Goal: Information Seeking & Learning: Learn about a topic

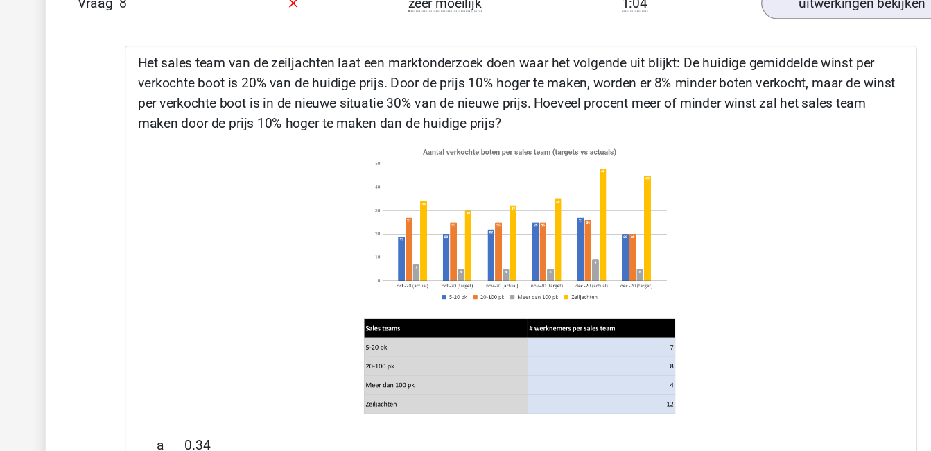
scroll to position [1173, 0]
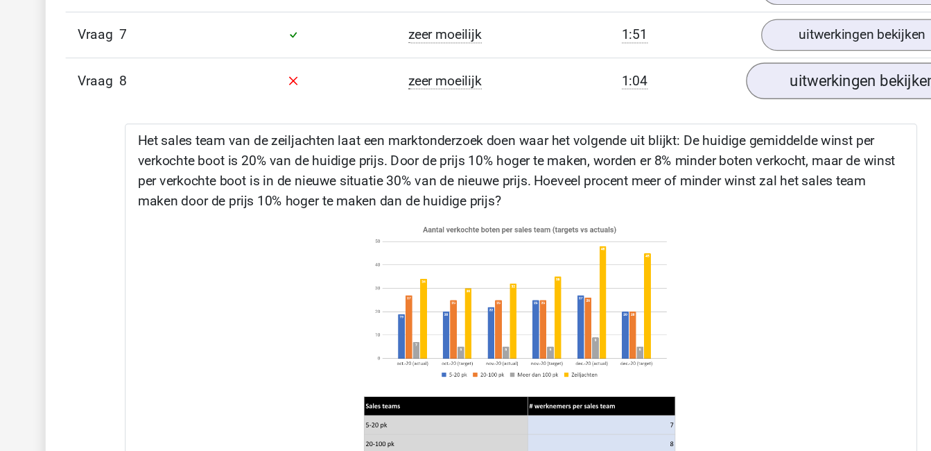
click at [691, 66] on link "uitwerkingen bekijken" at bounding box center [748, 67] width 193 height 31
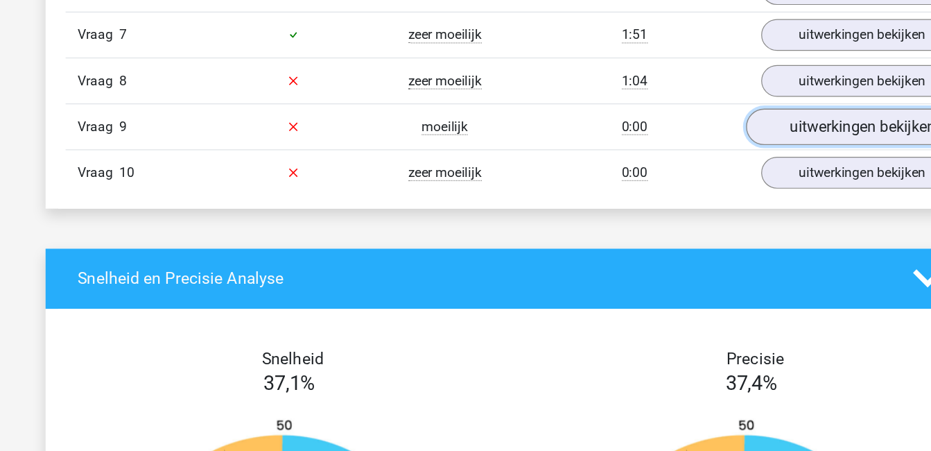
click at [674, 103] on link "uitwerkingen bekijken" at bounding box center [748, 105] width 193 height 31
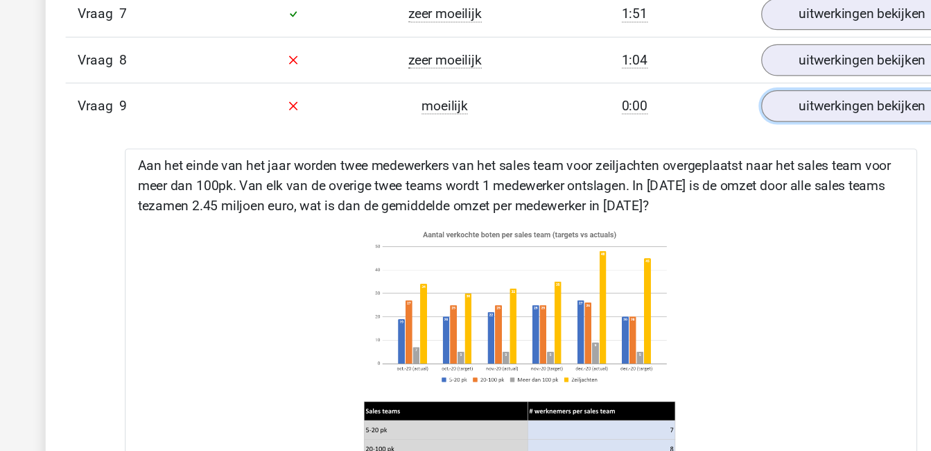
scroll to position [1189, 0]
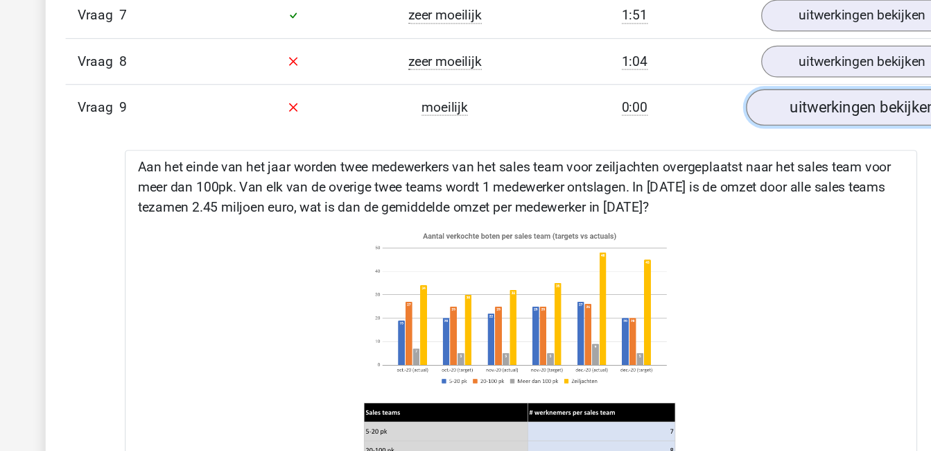
click at [742, 88] on link "uitwerkingen bekijken" at bounding box center [748, 89] width 193 height 31
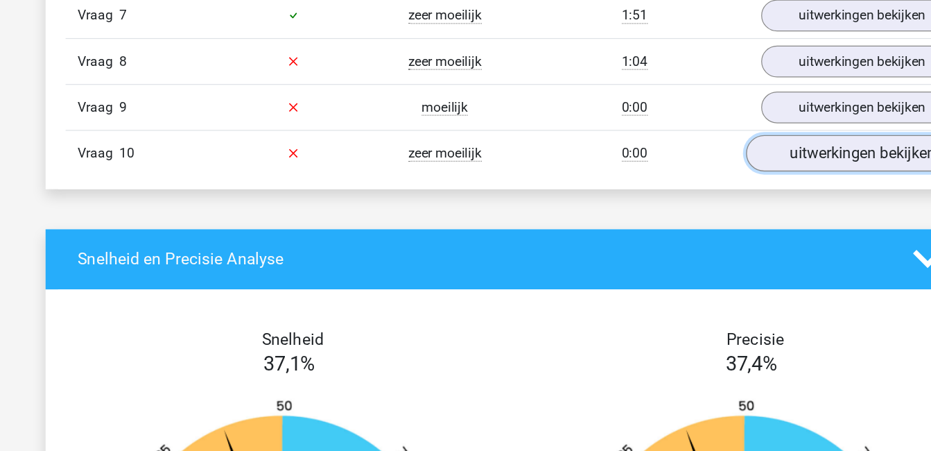
click at [749, 127] on link "uitwerkingen bekijken" at bounding box center [748, 127] width 193 height 31
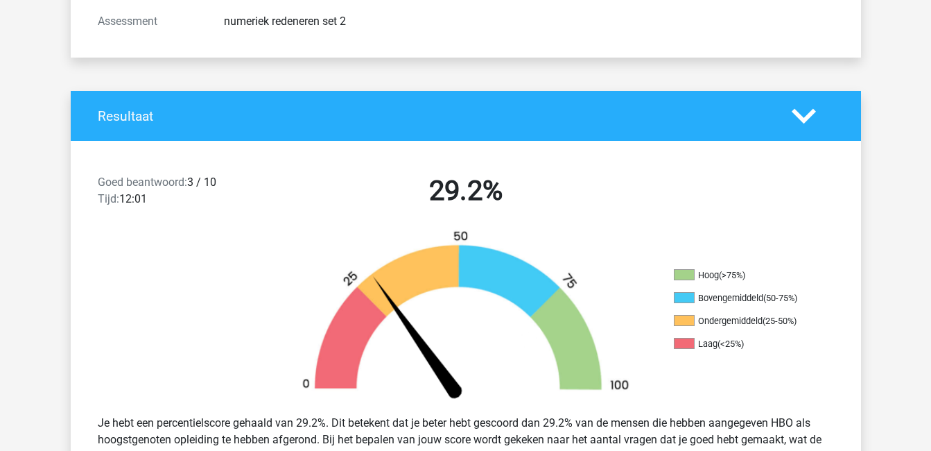
scroll to position [460, 0]
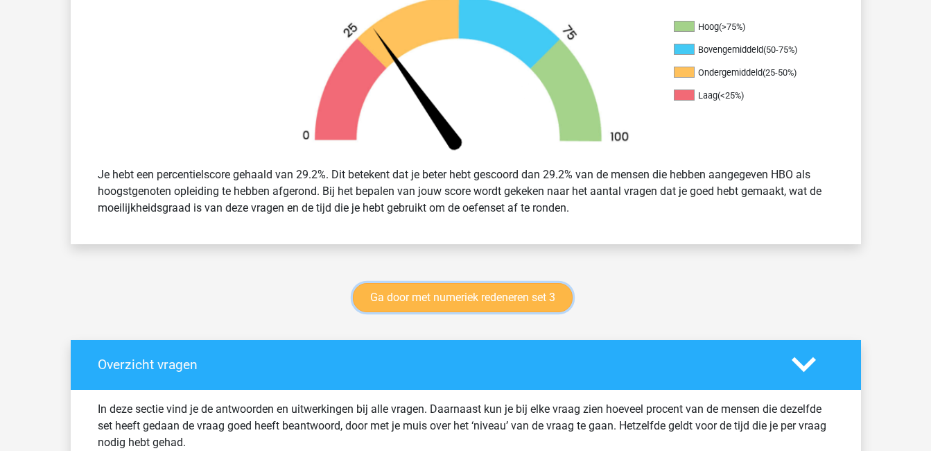
click at [553, 302] on link "Ga door met numeriek redeneren set 3" at bounding box center [463, 297] width 220 height 29
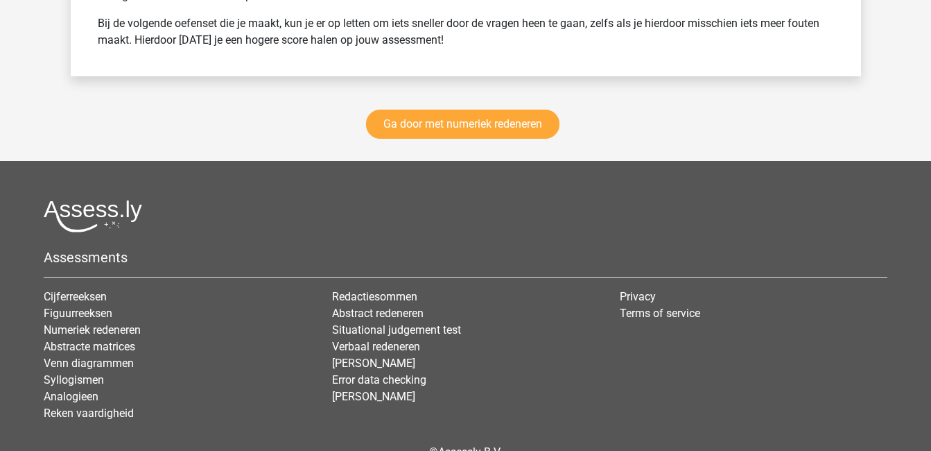
scroll to position [2114, 0]
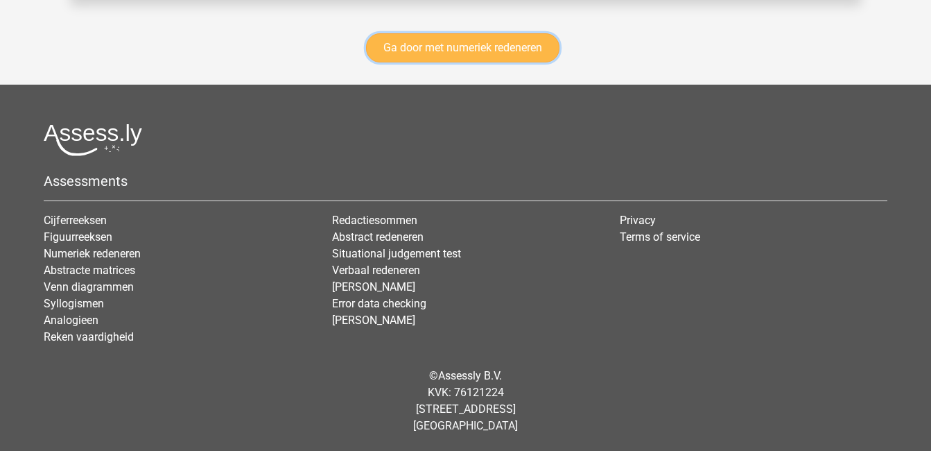
click at [469, 53] on link "Ga door met numeriek redeneren" at bounding box center [462, 47] width 193 height 29
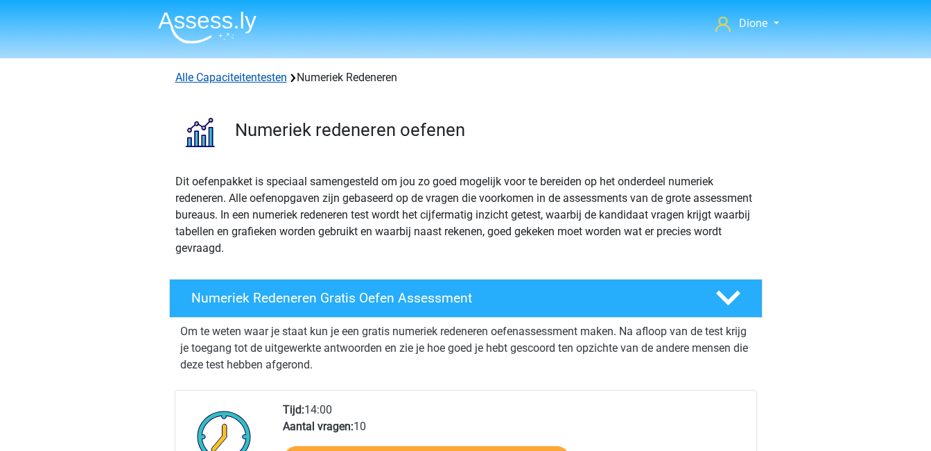
click at [234, 79] on link "Alle Capaciteitentesten" at bounding box center [231, 77] width 112 height 13
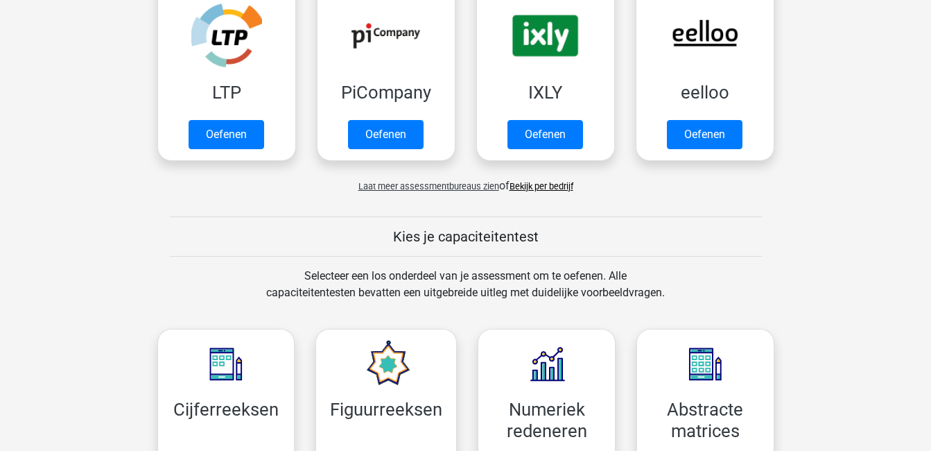
scroll to position [321, 0]
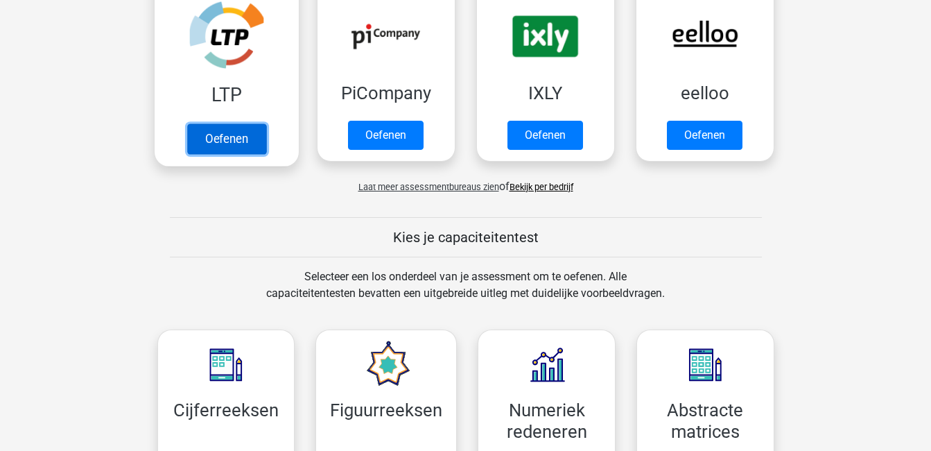
click at [220, 142] on link "Oefenen" at bounding box center [225, 138] width 79 height 31
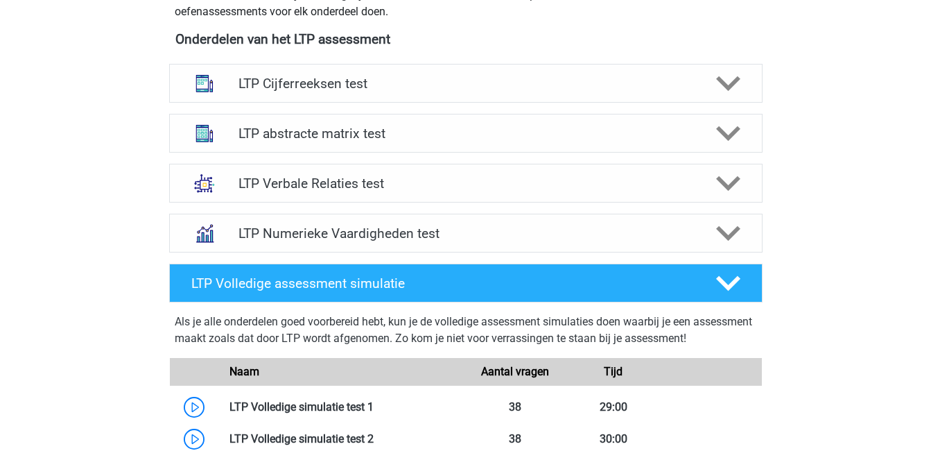
scroll to position [519, 0]
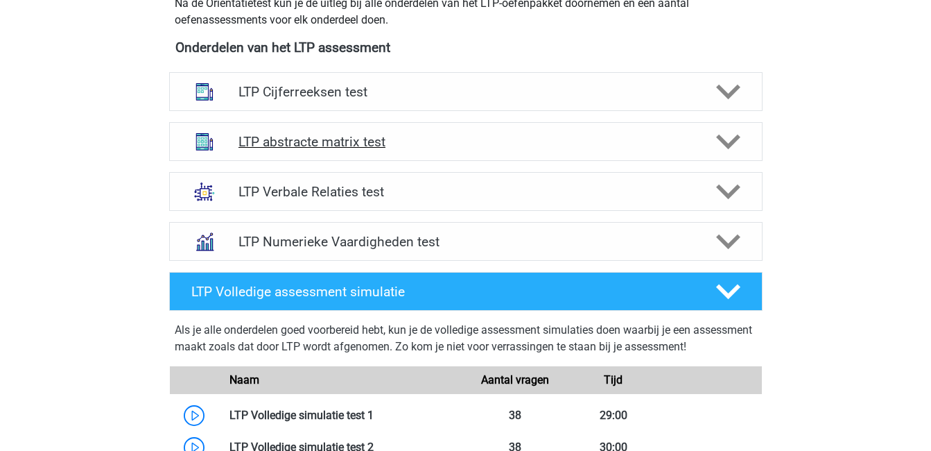
click at [727, 146] on polygon at bounding box center [728, 141] width 24 height 15
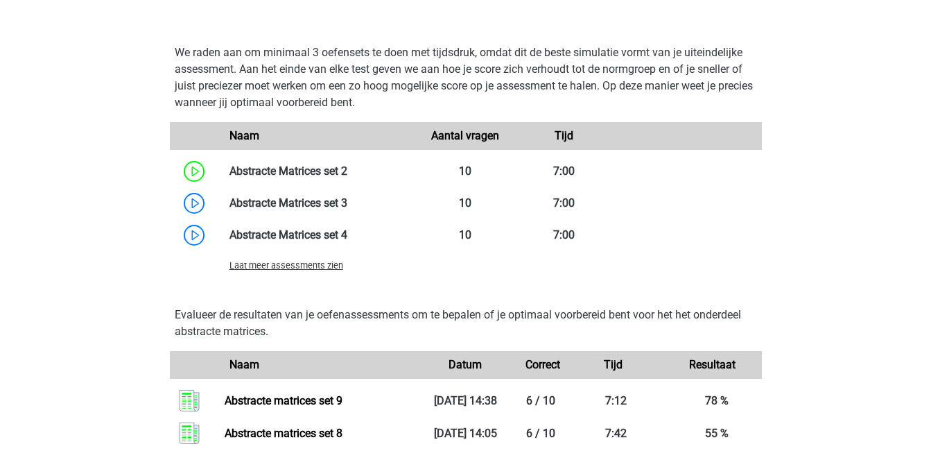
scroll to position [1051, 0]
click at [304, 265] on span "Laat meer assessments zien" at bounding box center [286, 264] width 114 height 10
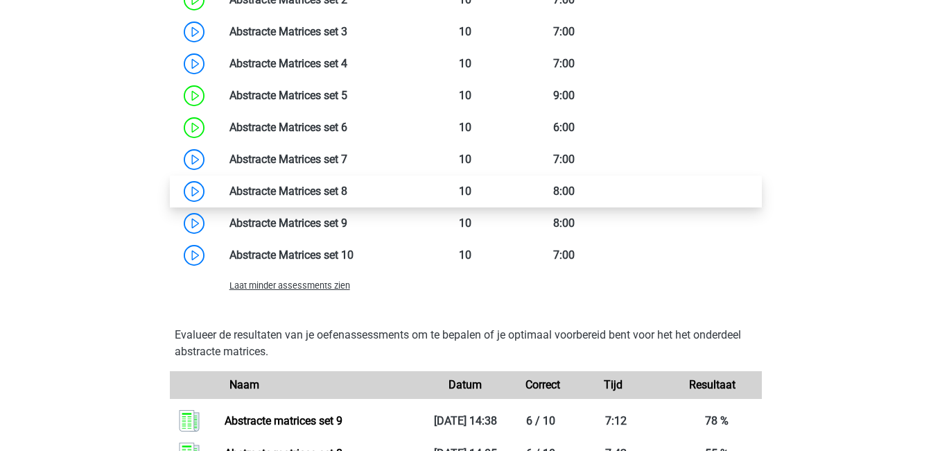
scroll to position [1222, 0]
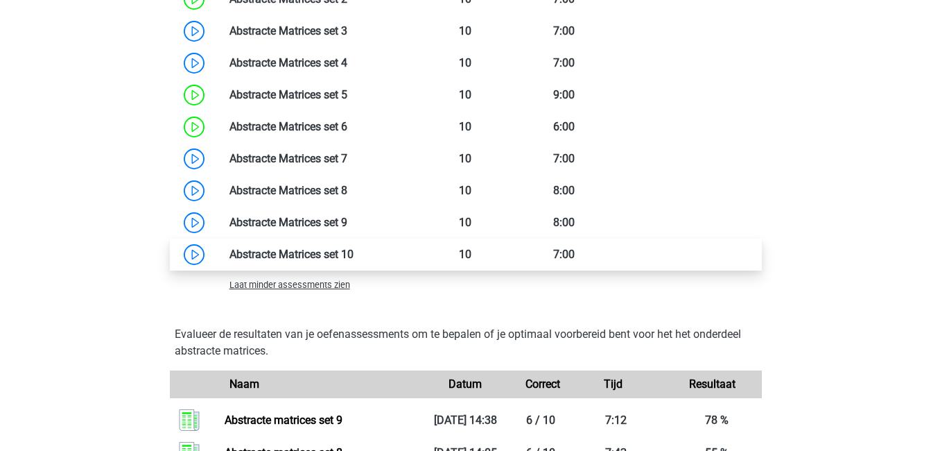
click at [354, 259] on link at bounding box center [354, 254] width 0 height 13
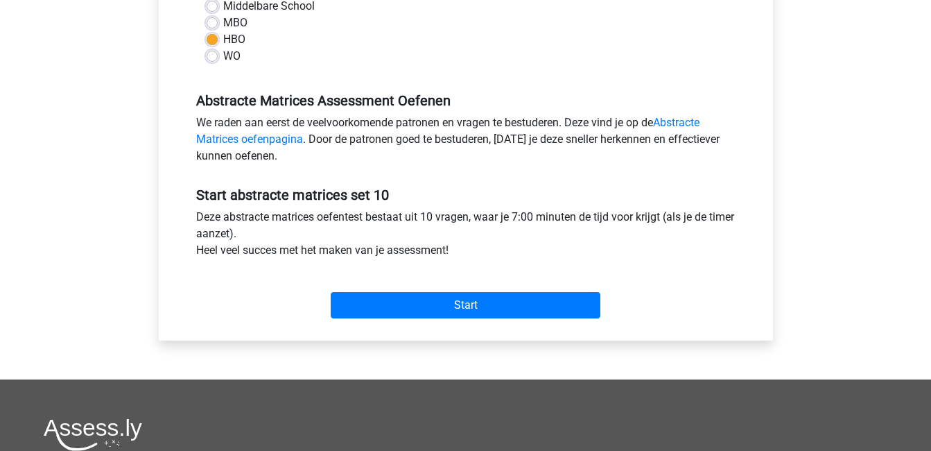
scroll to position [349, 0]
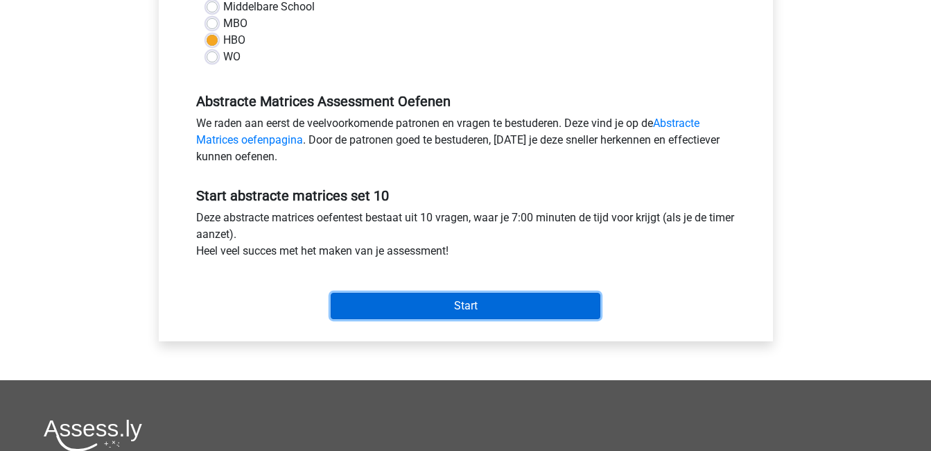
click at [379, 298] on input "Start" at bounding box center [466, 306] width 270 height 26
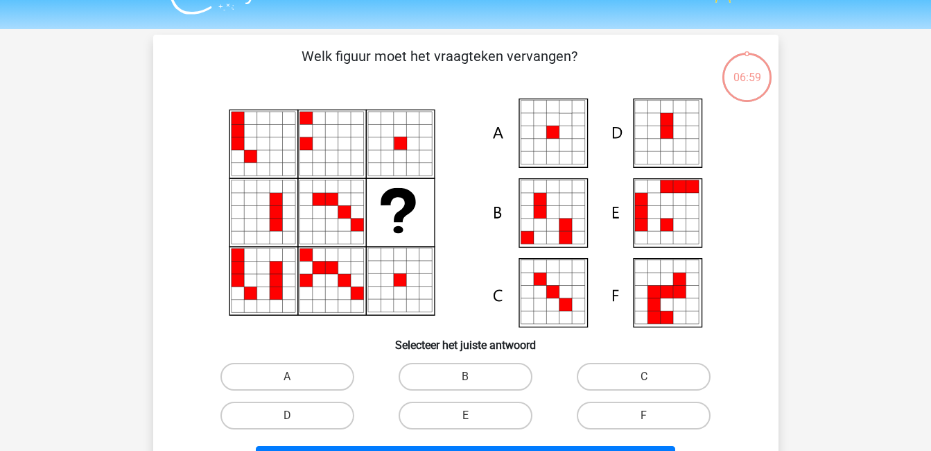
scroll to position [31, 0]
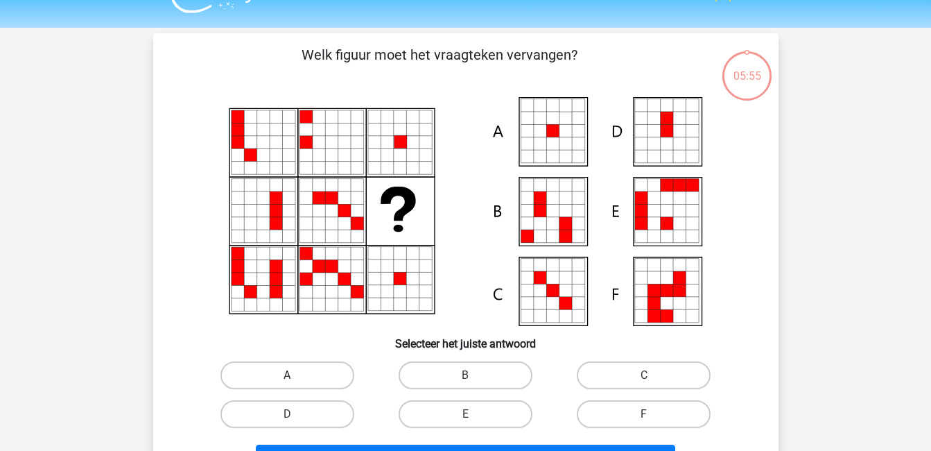
click at [295, 367] on label "A" at bounding box center [287, 375] width 134 height 28
click at [295, 375] on input "A" at bounding box center [291, 379] width 9 height 9
radio input "true"
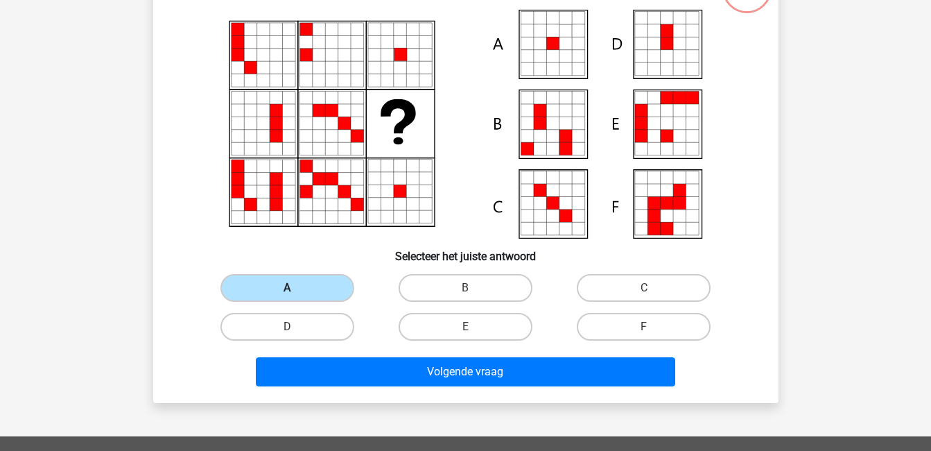
scroll to position [119, 0]
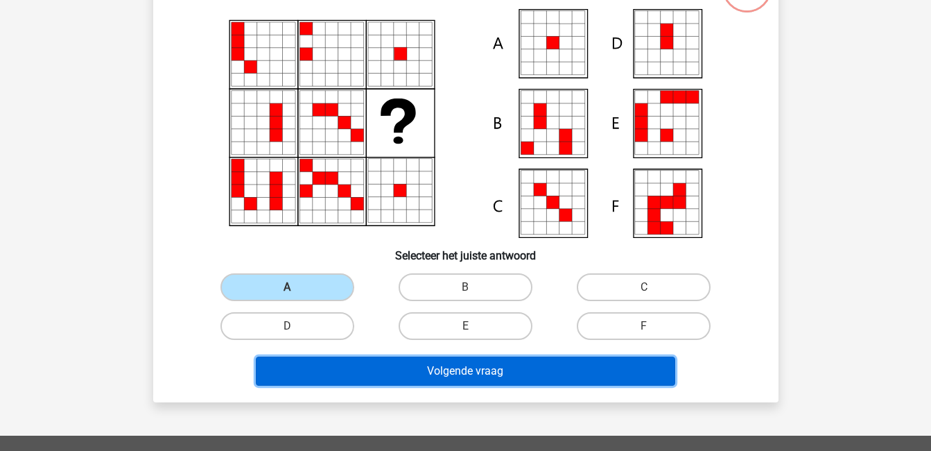
click at [365, 370] on button "Volgende vraag" at bounding box center [465, 370] width 419 height 29
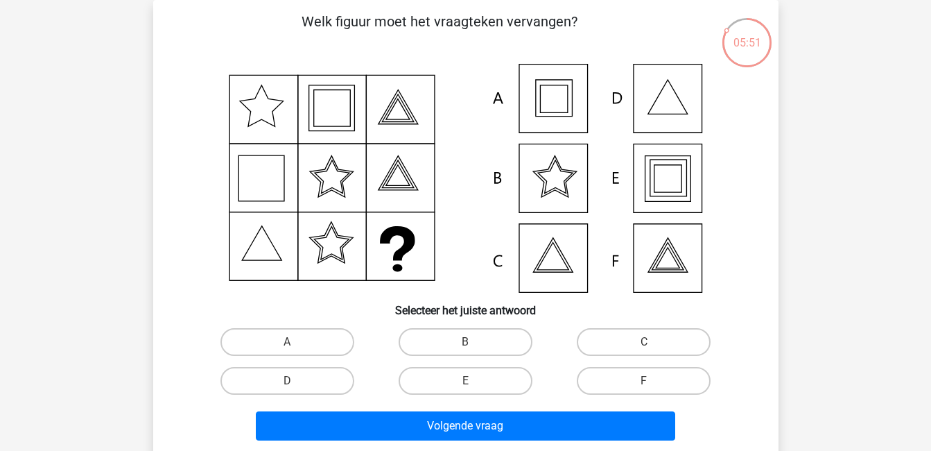
scroll to position [37, 0]
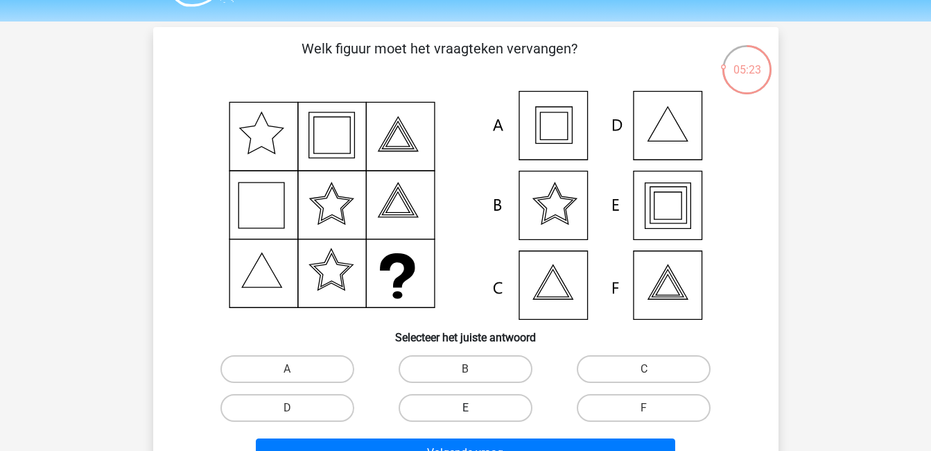
click at [425, 397] on label "E" at bounding box center [466, 408] width 134 height 28
click at [465, 408] on input "E" at bounding box center [469, 412] width 9 height 9
radio input "true"
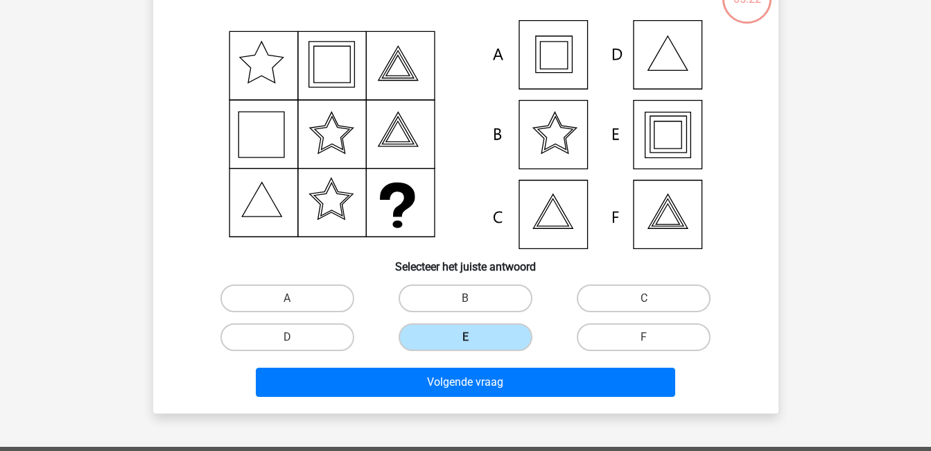
scroll to position [116, 0]
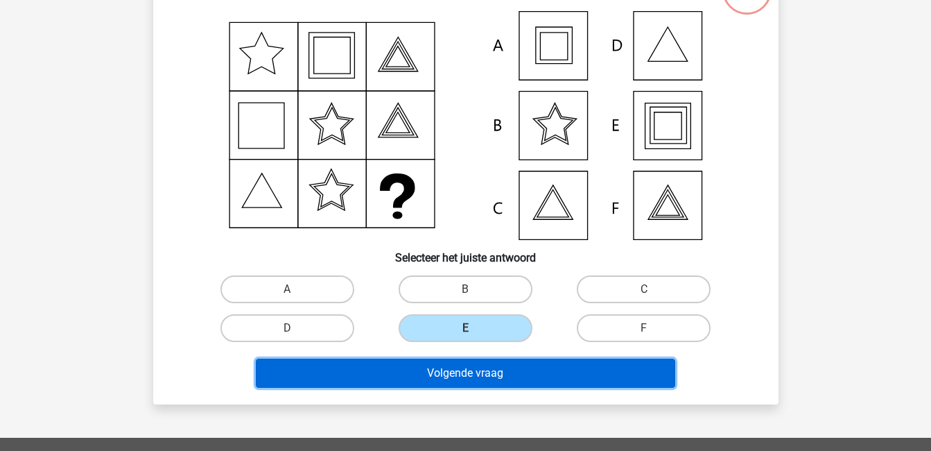
click at [423, 371] on button "Volgende vraag" at bounding box center [465, 372] width 419 height 29
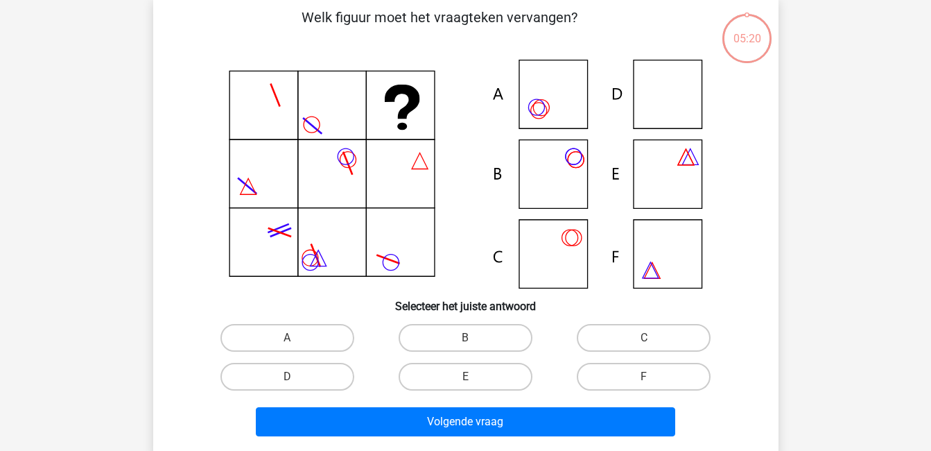
scroll to position [64, 0]
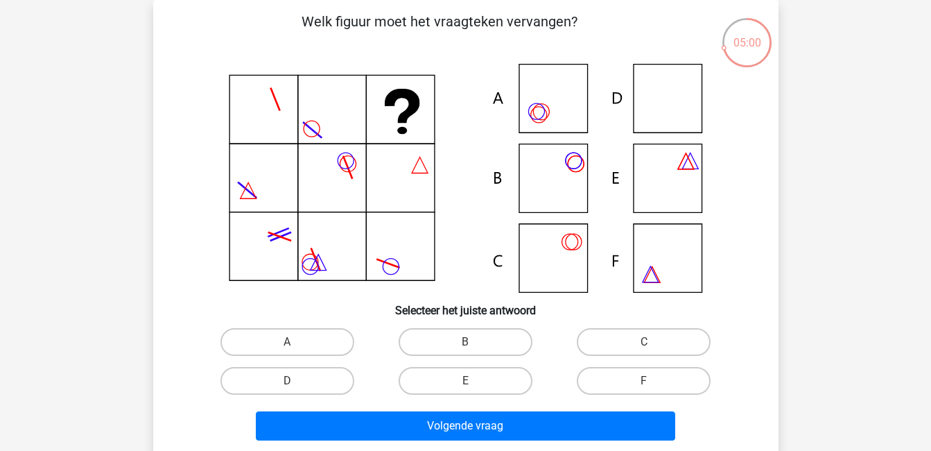
click at [289, 386] on input "D" at bounding box center [291, 385] width 9 height 9
radio input "true"
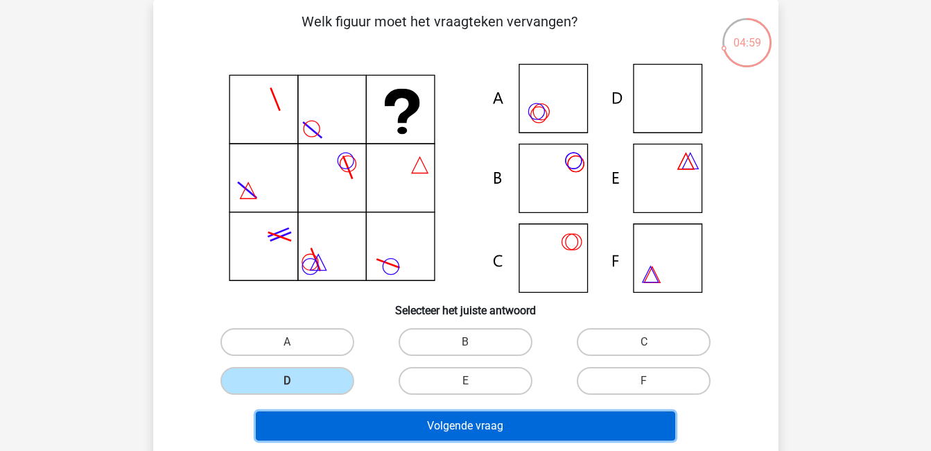
click at [356, 423] on button "Volgende vraag" at bounding box center [465, 425] width 419 height 29
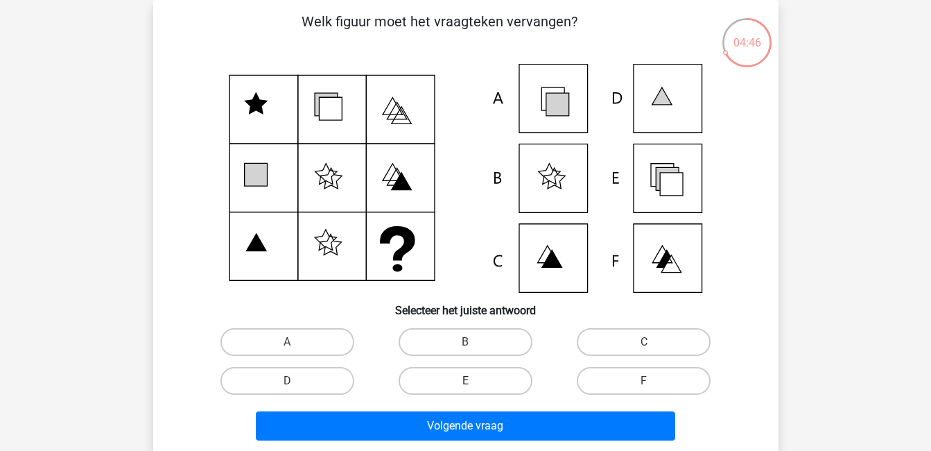
click at [459, 376] on label "E" at bounding box center [466, 381] width 134 height 28
click at [465, 381] on input "E" at bounding box center [469, 385] width 9 height 9
radio input "true"
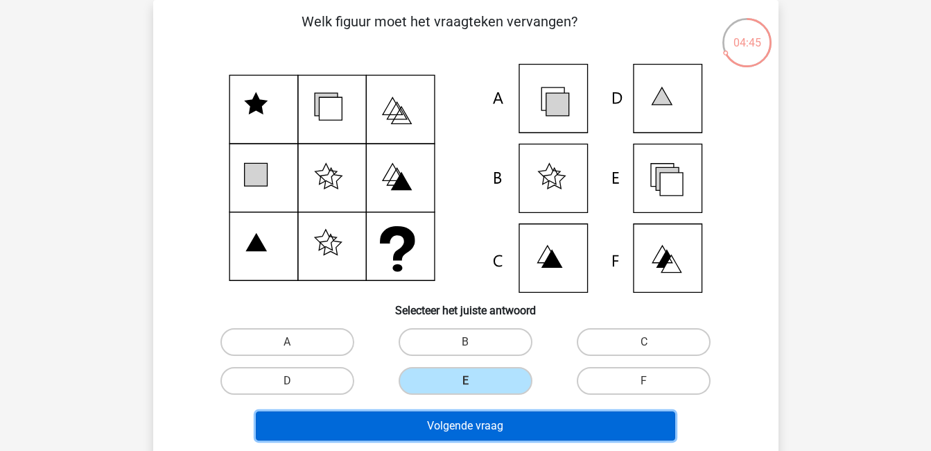
click at [490, 425] on button "Volgende vraag" at bounding box center [465, 425] width 419 height 29
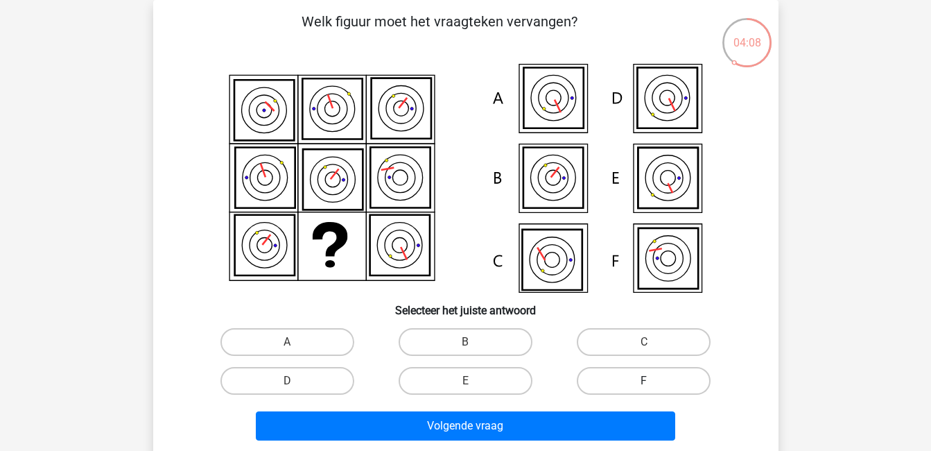
click at [592, 383] on label "F" at bounding box center [644, 381] width 134 height 28
click at [644, 383] on input "F" at bounding box center [648, 385] width 9 height 9
radio input "true"
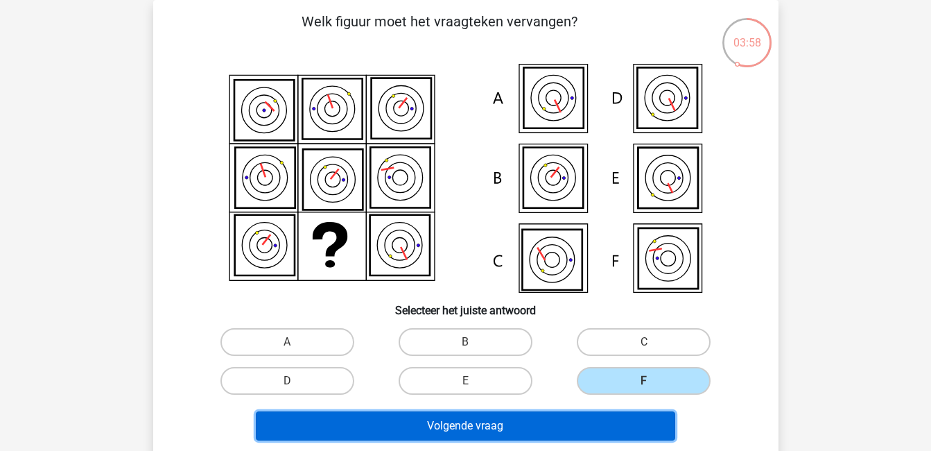
click at [573, 424] on button "Volgende vraag" at bounding box center [465, 425] width 419 height 29
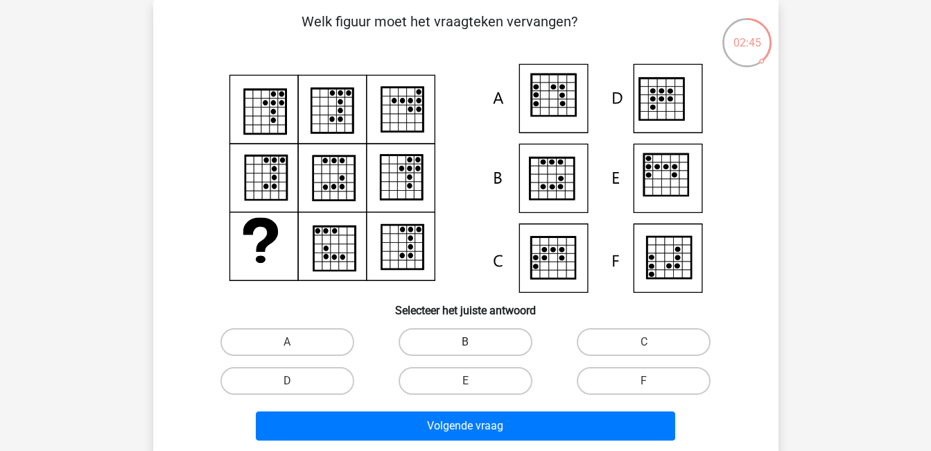
click at [501, 339] on label "B" at bounding box center [466, 342] width 134 height 28
click at [474, 342] on input "B" at bounding box center [469, 346] width 9 height 9
radio input "true"
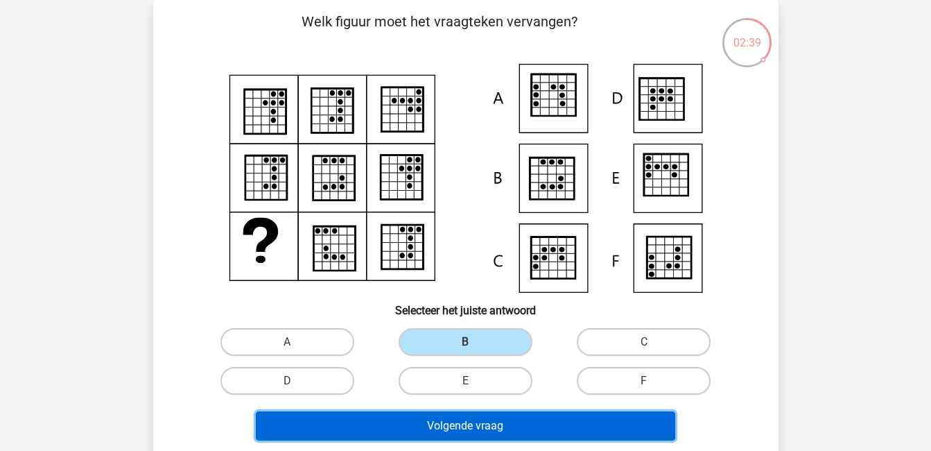
click at [553, 419] on button "Volgende vraag" at bounding box center [465, 425] width 419 height 29
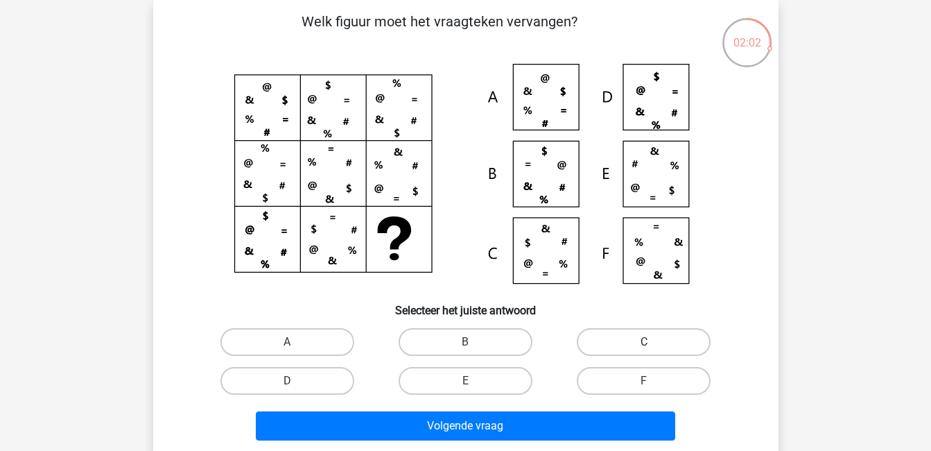
click at [610, 342] on label "C" at bounding box center [644, 342] width 134 height 28
click at [644, 342] on input "C" at bounding box center [648, 346] width 9 height 9
radio input "true"
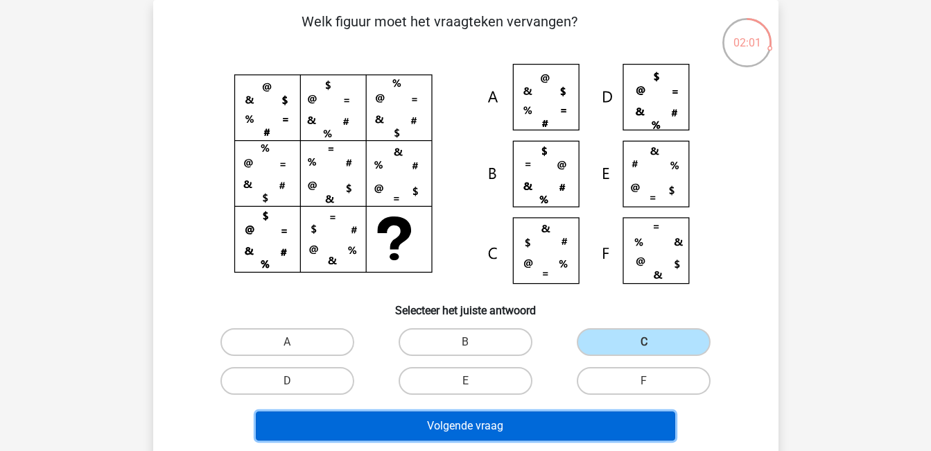
click at [601, 430] on button "Volgende vraag" at bounding box center [465, 425] width 419 height 29
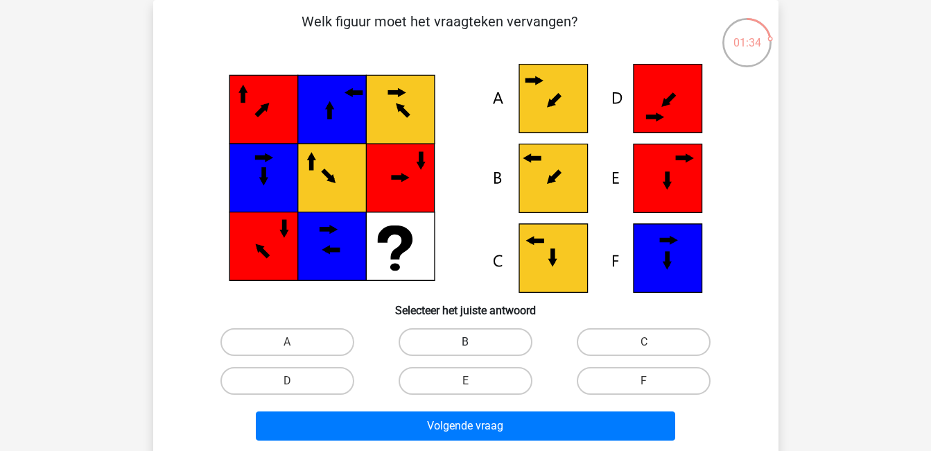
click at [482, 349] on label "B" at bounding box center [466, 342] width 134 height 28
click at [474, 349] on input "B" at bounding box center [469, 346] width 9 height 9
radio input "true"
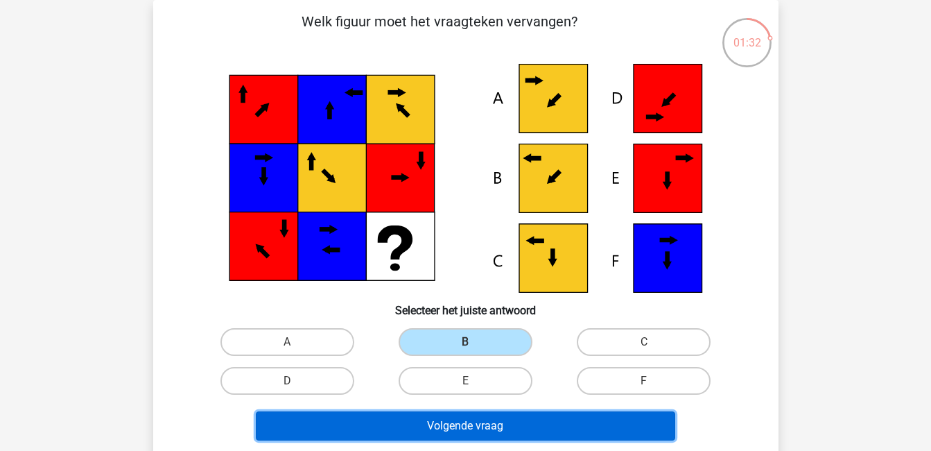
click at [535, 417] on button "Volgende vraag" at bounding box center [465, 425] width 419 height 29
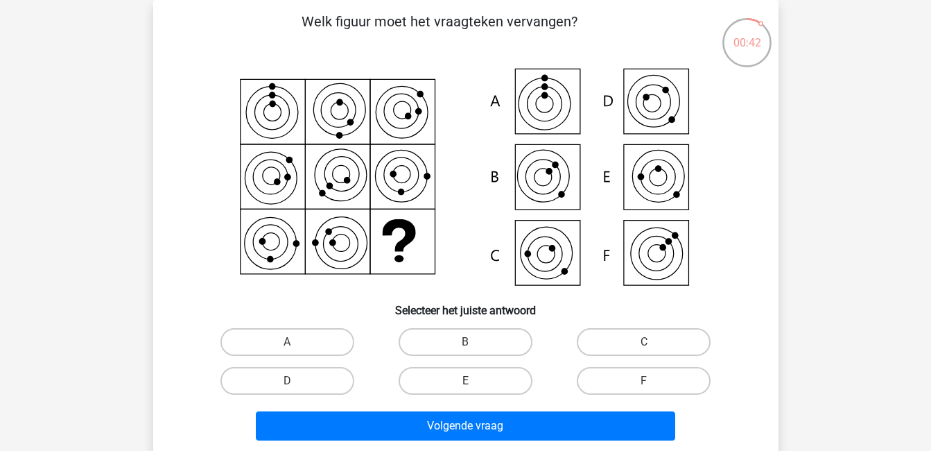
click at [451, 379] on label "E" at bounding box center [466, 381] width 134 height 28
click at [465, 381] on input "E" at bounding box center [469, 385] width 9 height 9
radio input "true"
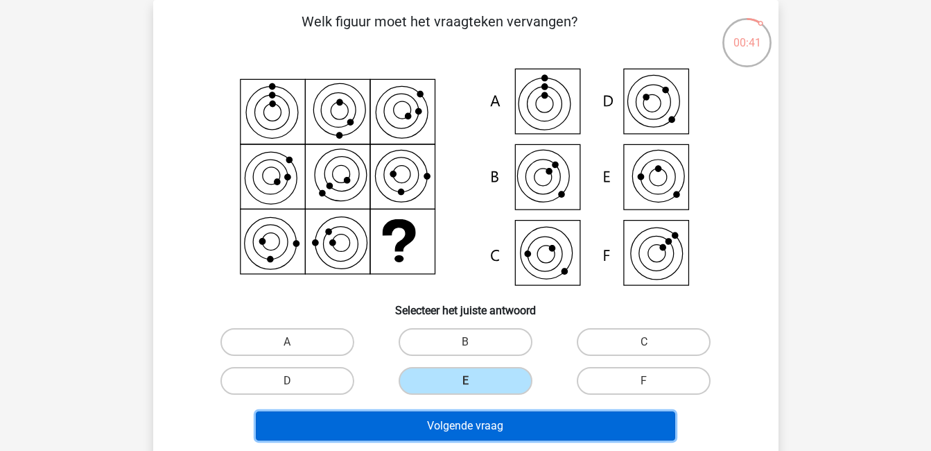
click at [463, 424] on button "Volgende vraag" at bounding box center [465, 425] width 419 height 29
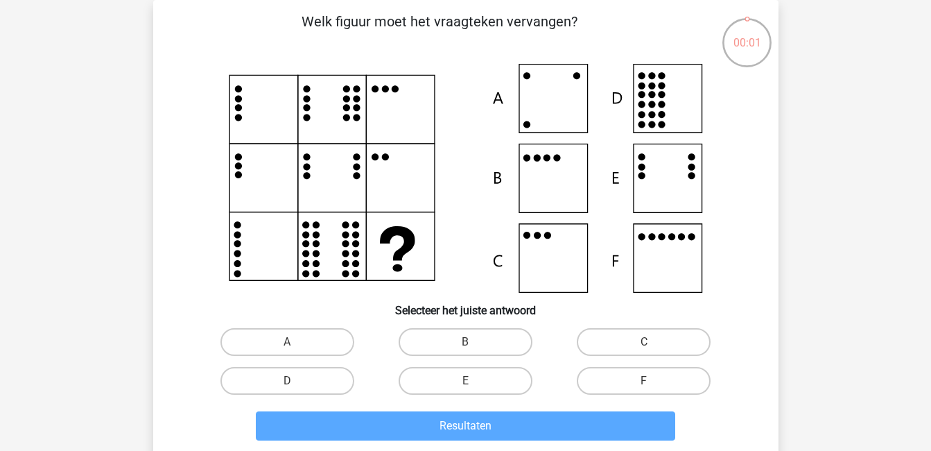
click at [672, 89] on icon at bounding box center [465, 178] width 559 height 229
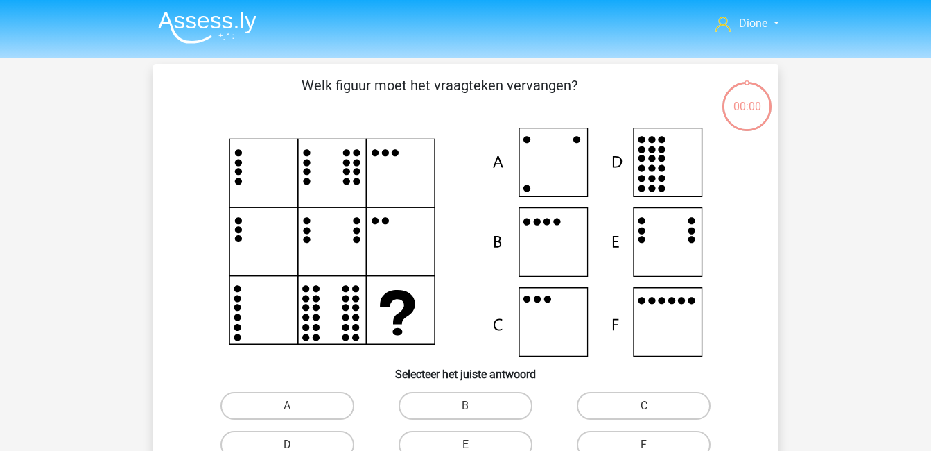
scroll to position [64, 0]
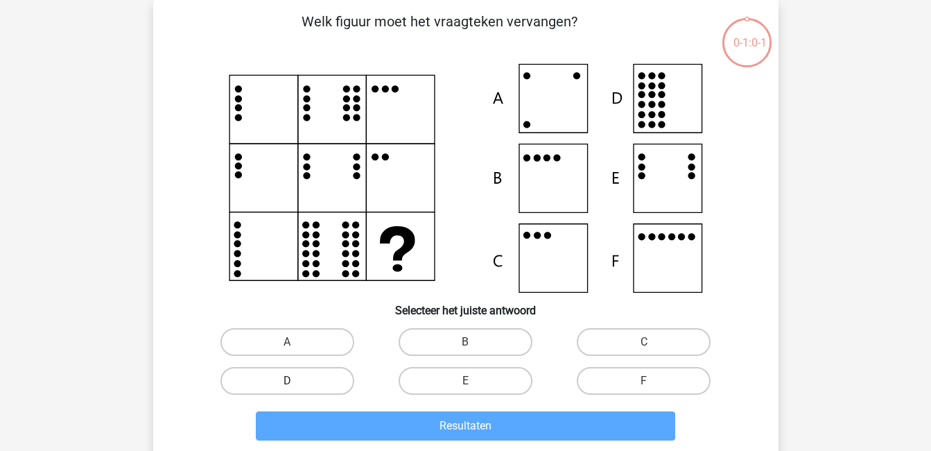
click at [333, 375] on label "D" at bounding box center [287, 381] width 134 height 28
click at [296, 381] on input "D" at bounding box center [291, 385] width 9 height 9
radio input "true"
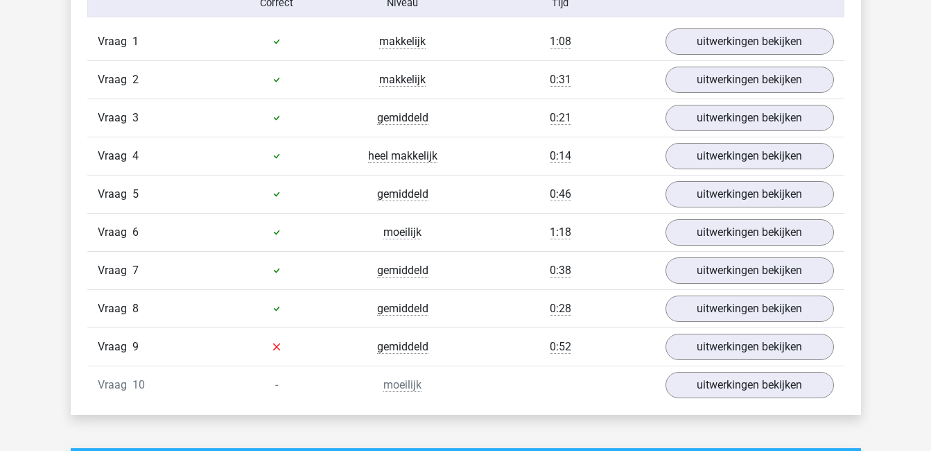
scroll to position [898, 0]
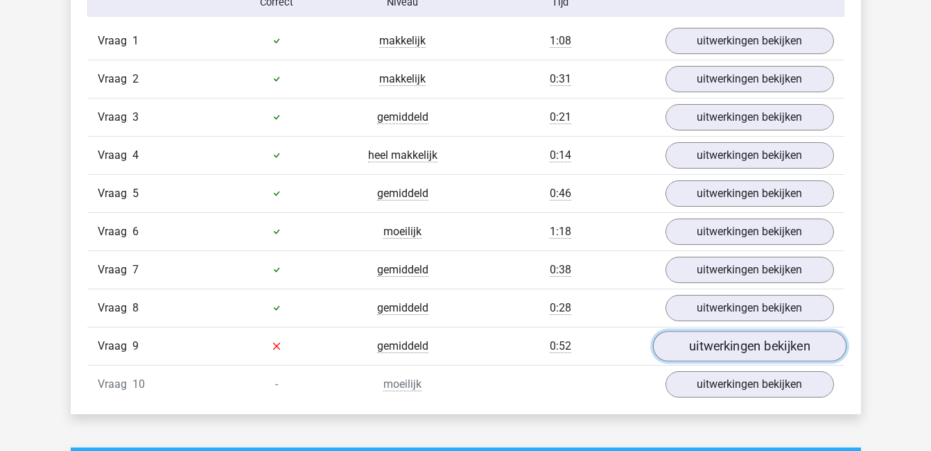
click at [690, 347] on link "uitwerkingen bekijken" at bounding box center [748, 346] width 193 height 31
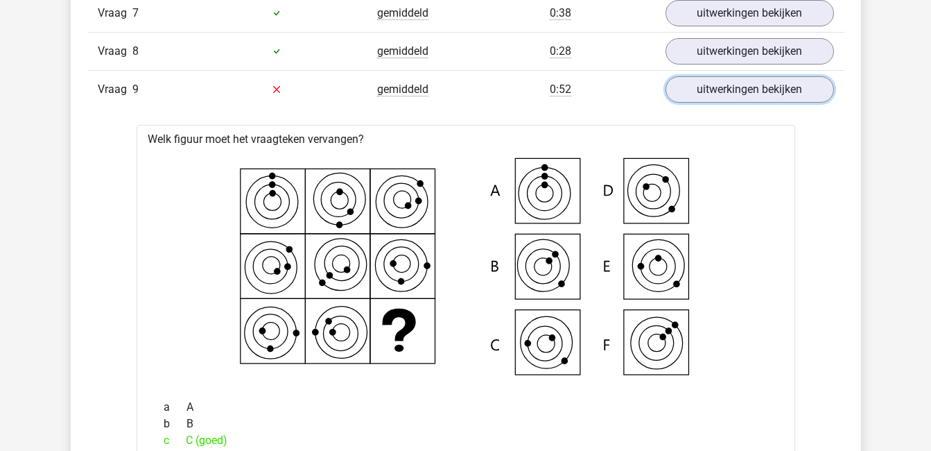
scroll to position [1154, 0]
click at [692, 94] on link "uitwerkingen bekijken" at bounding box center [748, 90] width 193 height 31
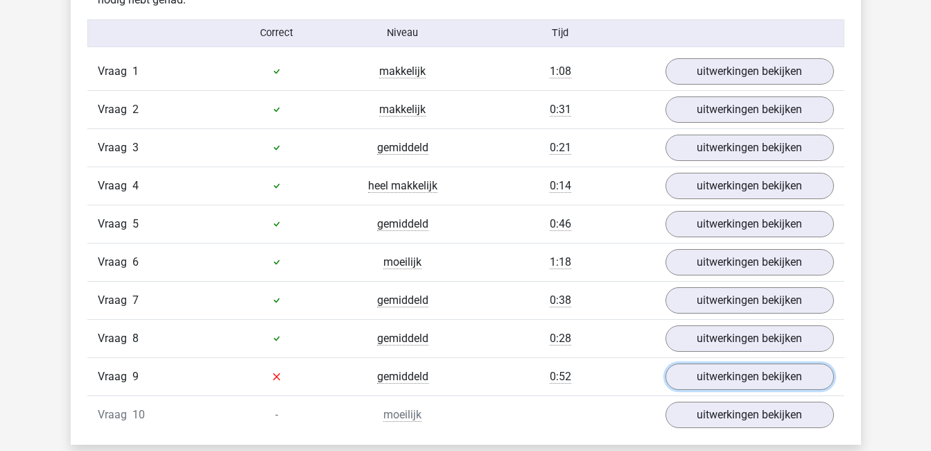
scroll to position [869, 0]
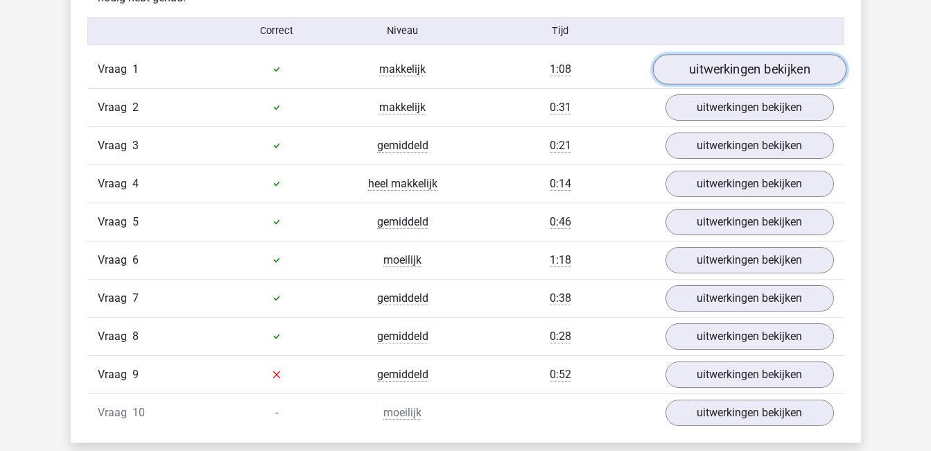
click at [736, 67] on link "uitwerkingen bekijken" at bounding box center [748, 69] width 193 height 31
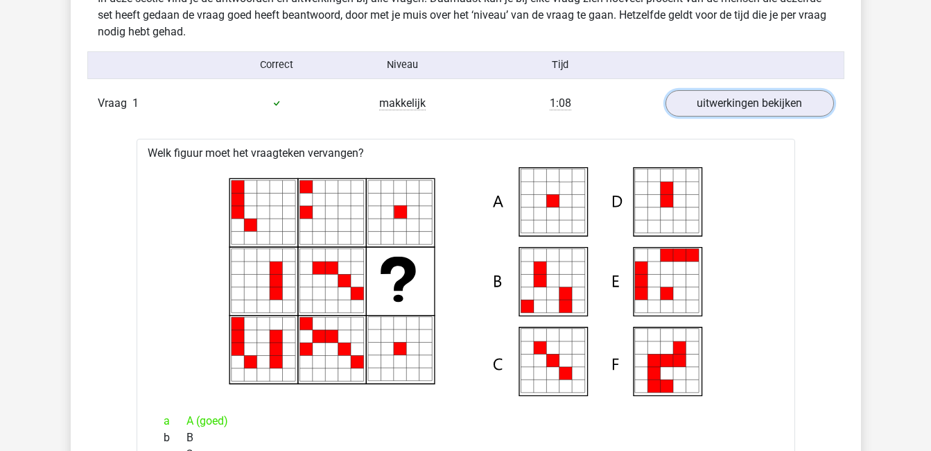
scroll to position [835, 0]
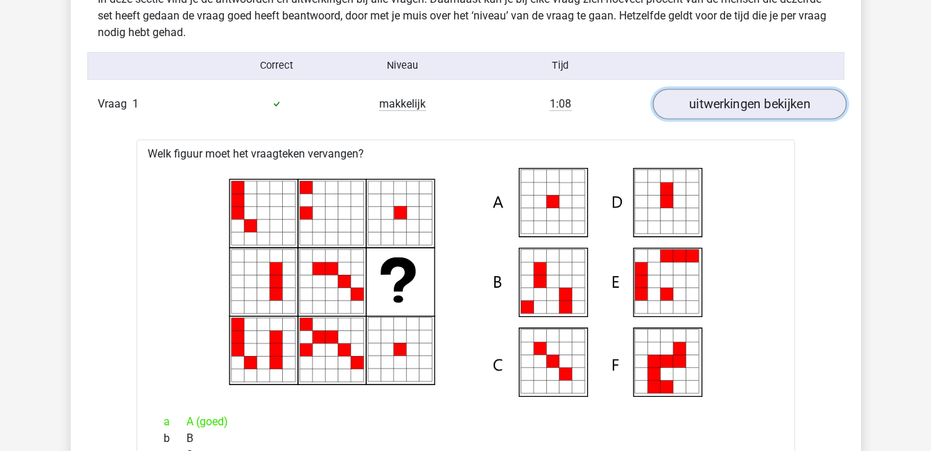
click at [724, 110] on link "uitwerkingen bekijken" at bounding box center [748, 104] width 193 height 31
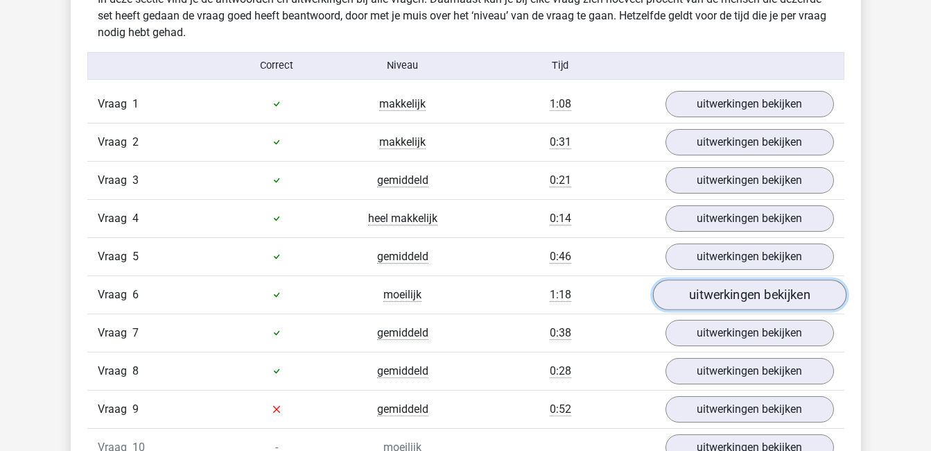
click at [747, 293] on link "uitwerkingen bekijken" at bounding box center [748, 294] width 193 height 31
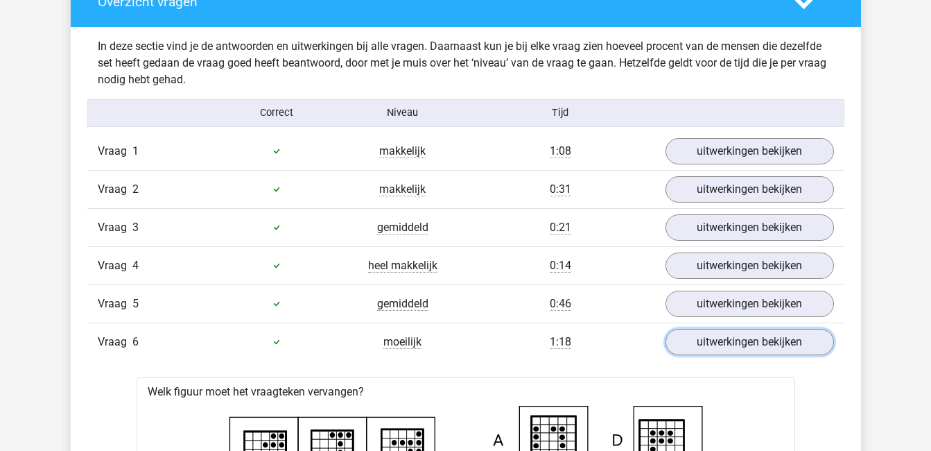
scroll to position [787, 0]
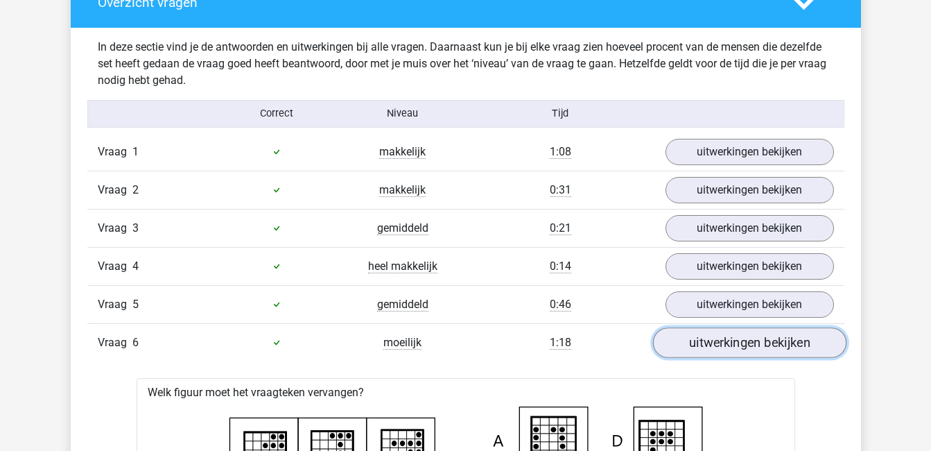
click at [727, 340] on link "uitwerkingen bekijken" at bounding box center [748, 342] width 193 height 31
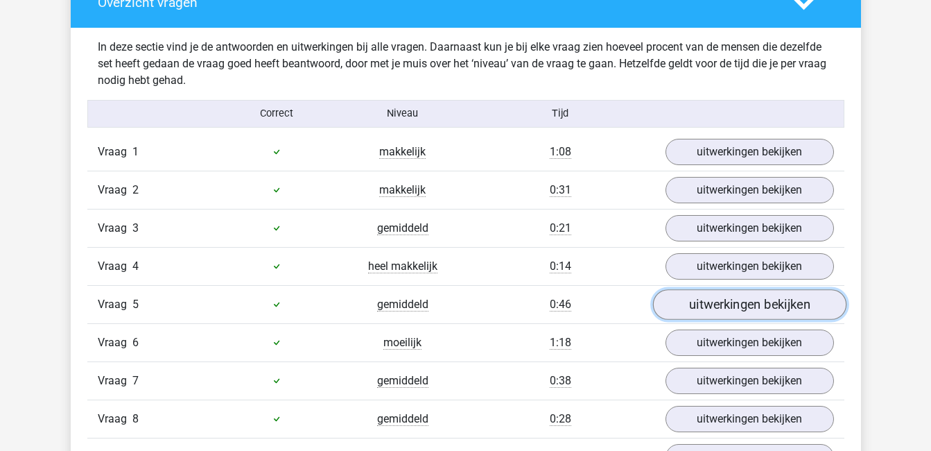
click at [730, 306] on link "uitwerkingen bekijken" at bounding box center [748, 304] width 193 height 31
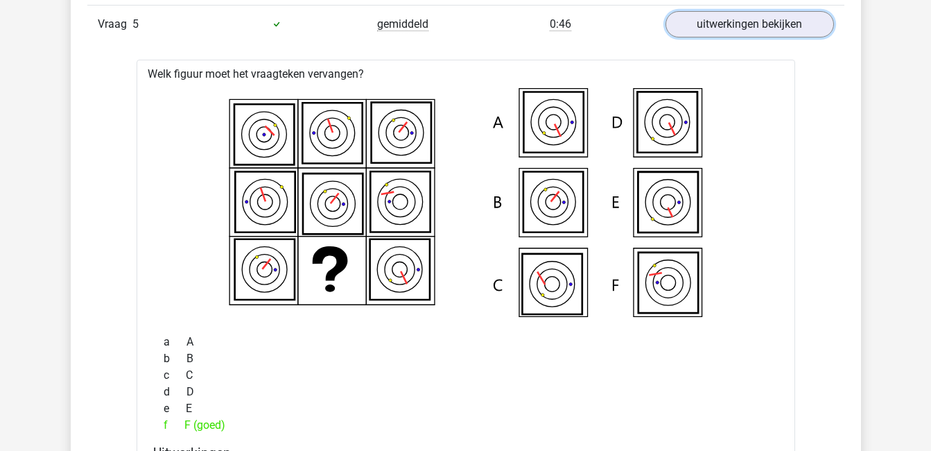
scroll to position [1076, 0]
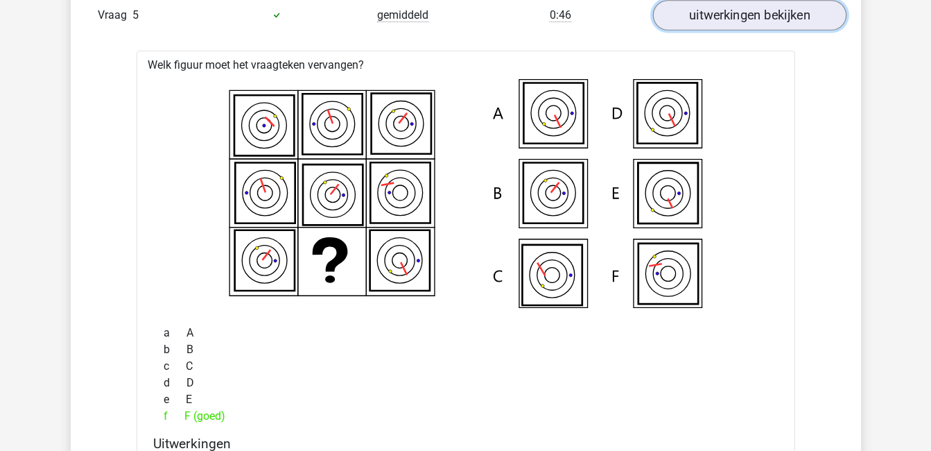
click at [715, 18] on link "uitwerkingen bekijken" at bounding box center [748, 15] width 193 height 31
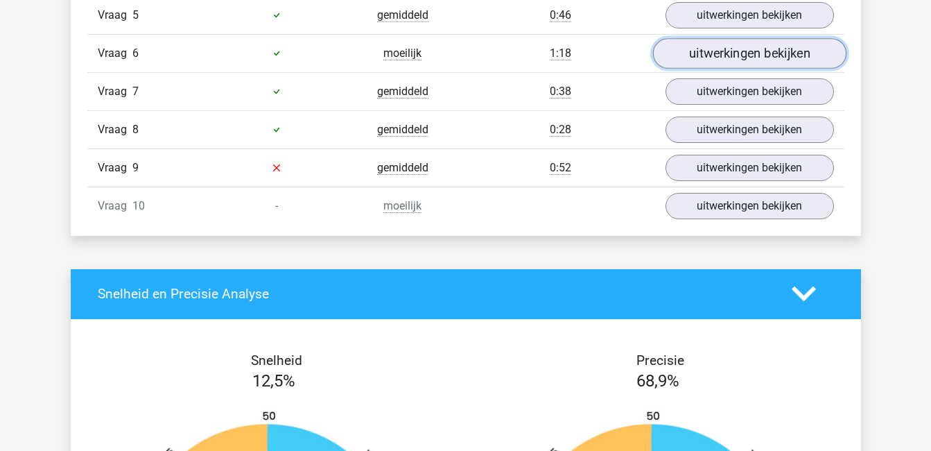
click at [723, 48] on link "uitwerkingen bekijken" at bounding box center [748, 53] width 193 height 31
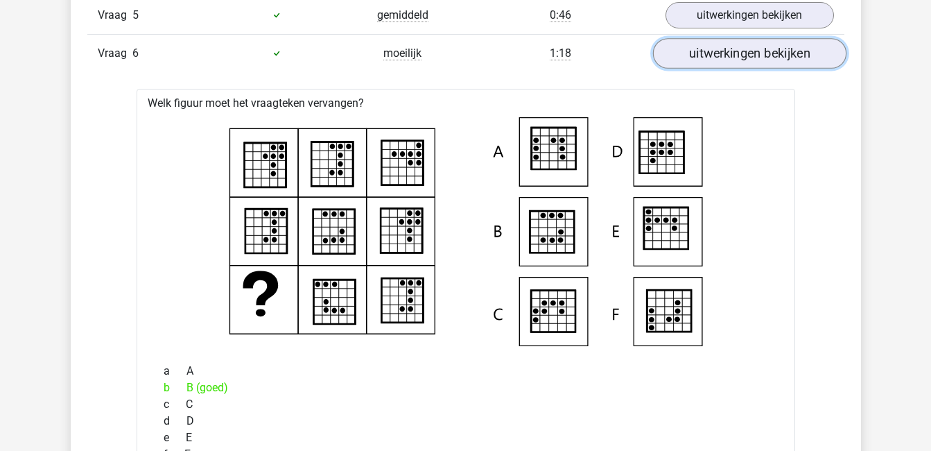
click at [742, 57] on link "uitwerkingen bekijken" at bounding box center [748, 53] width 193 height 31
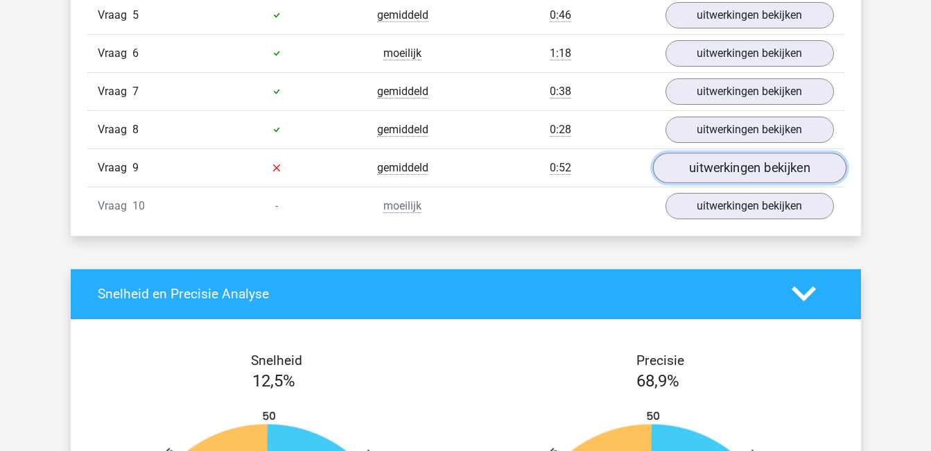
click at [768, 167] on link "uitwerkingen bekijken" at bounding box center [748, 168] width 193 height 31
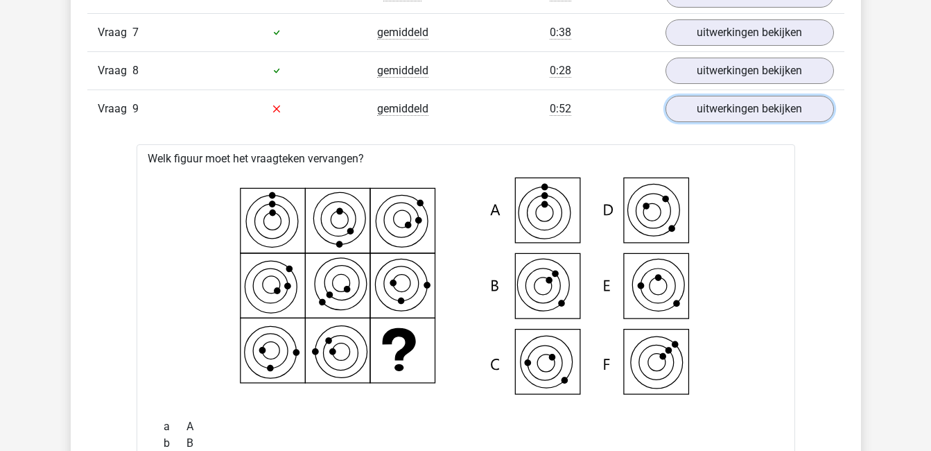
scroll to position [1138, 0]
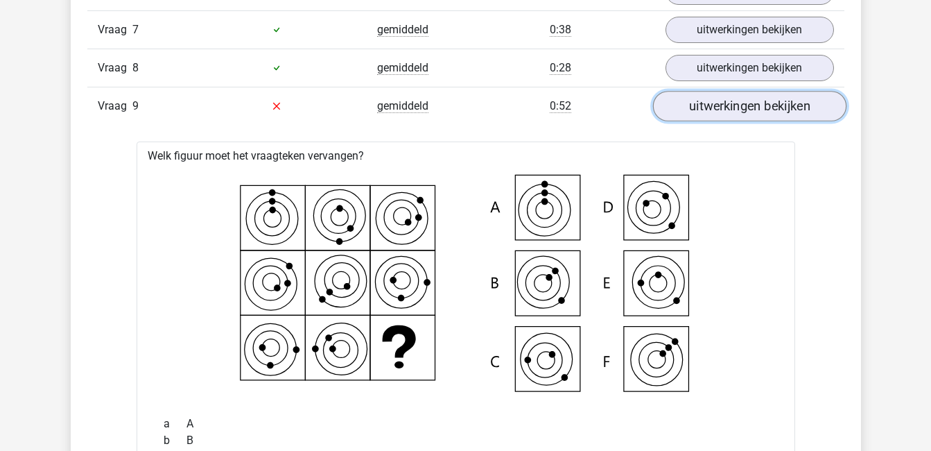
click at [729, 105] on link "uitwerkingen bekijken" at bounding box center [748, 106] width 193 height 31
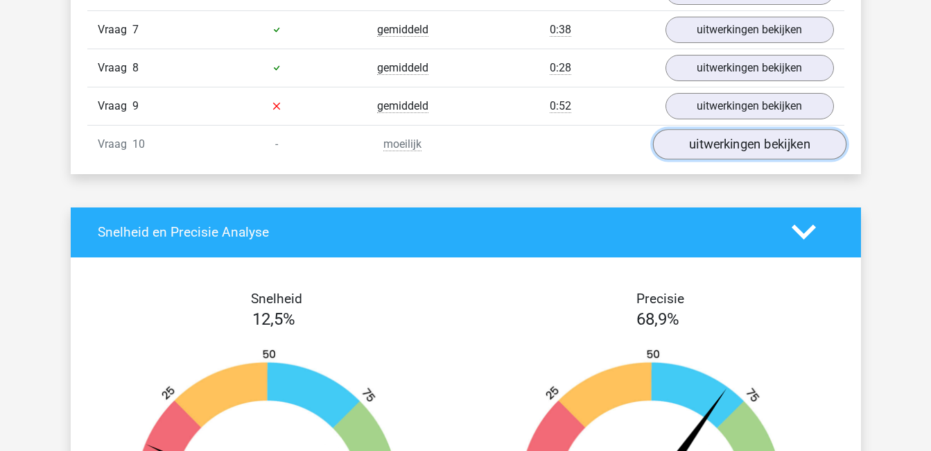
click at [751, 144] on link "uitwerkingen bekijken" at bounding box center [748, 144] width 193 height 31
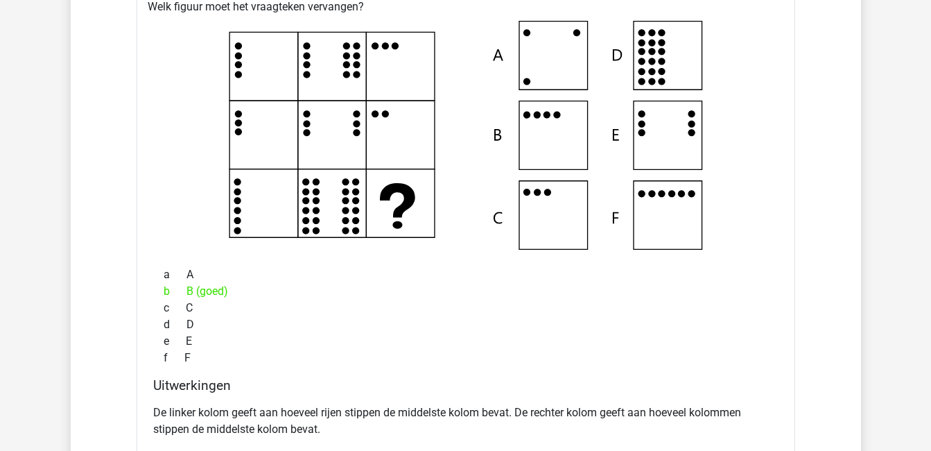
scroll to position [1327, 0]
